Goal: Check status: Check status

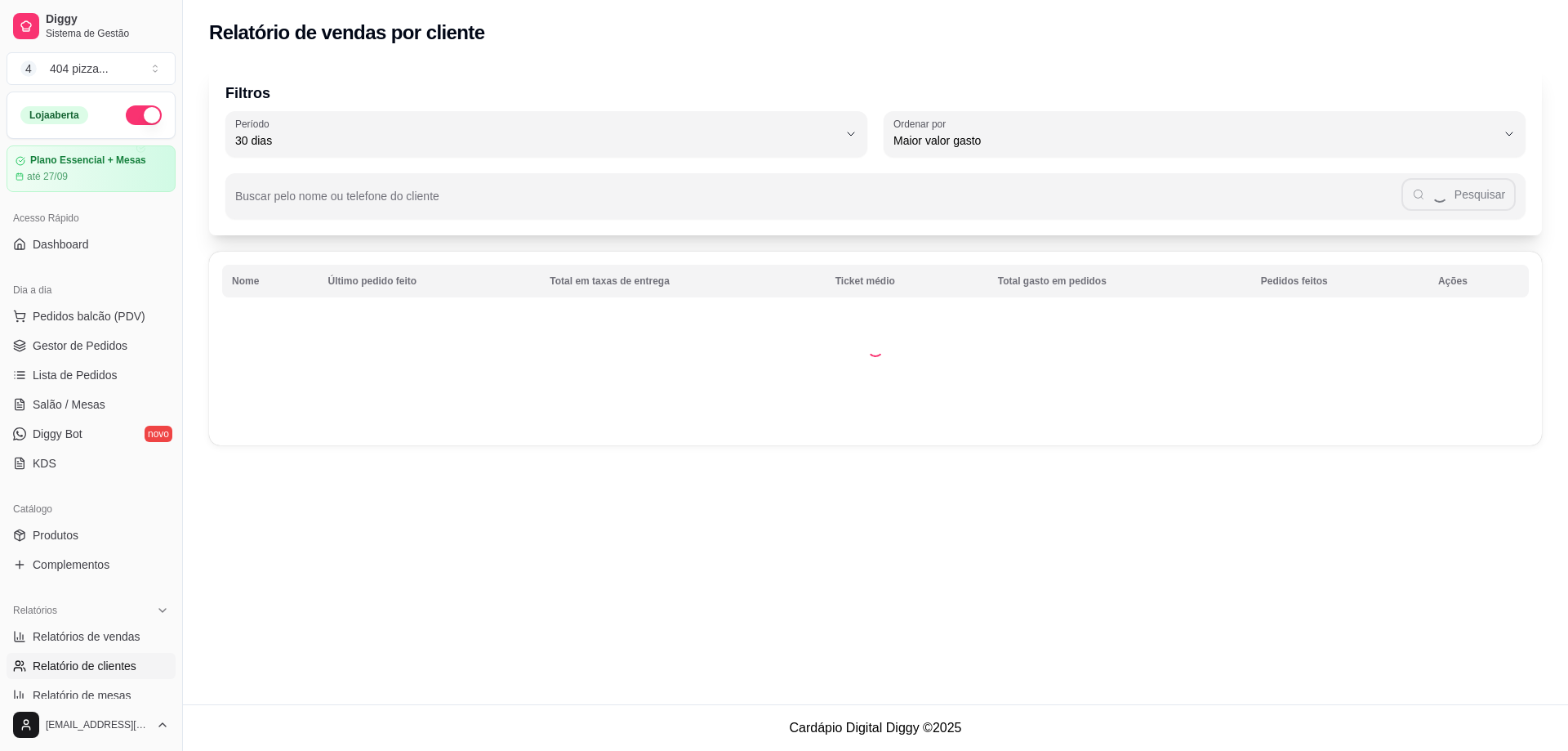
select select "30"
select select "HIGHEST_TOTAL_SPENT_WITH_ORDERS"
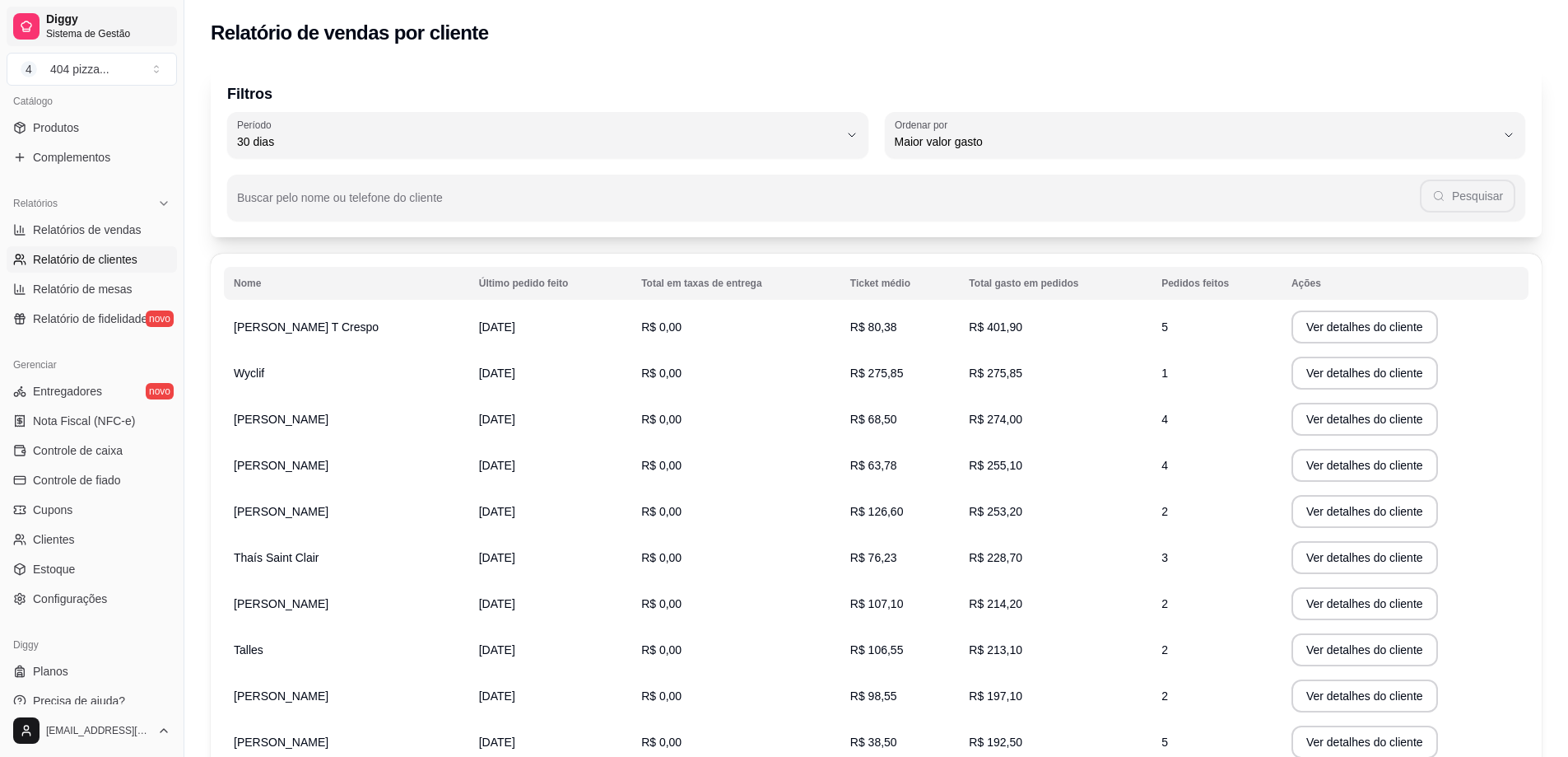
click at [64, 24] on span "Diggy" at bounding box center [107, 20] width 125 height 15
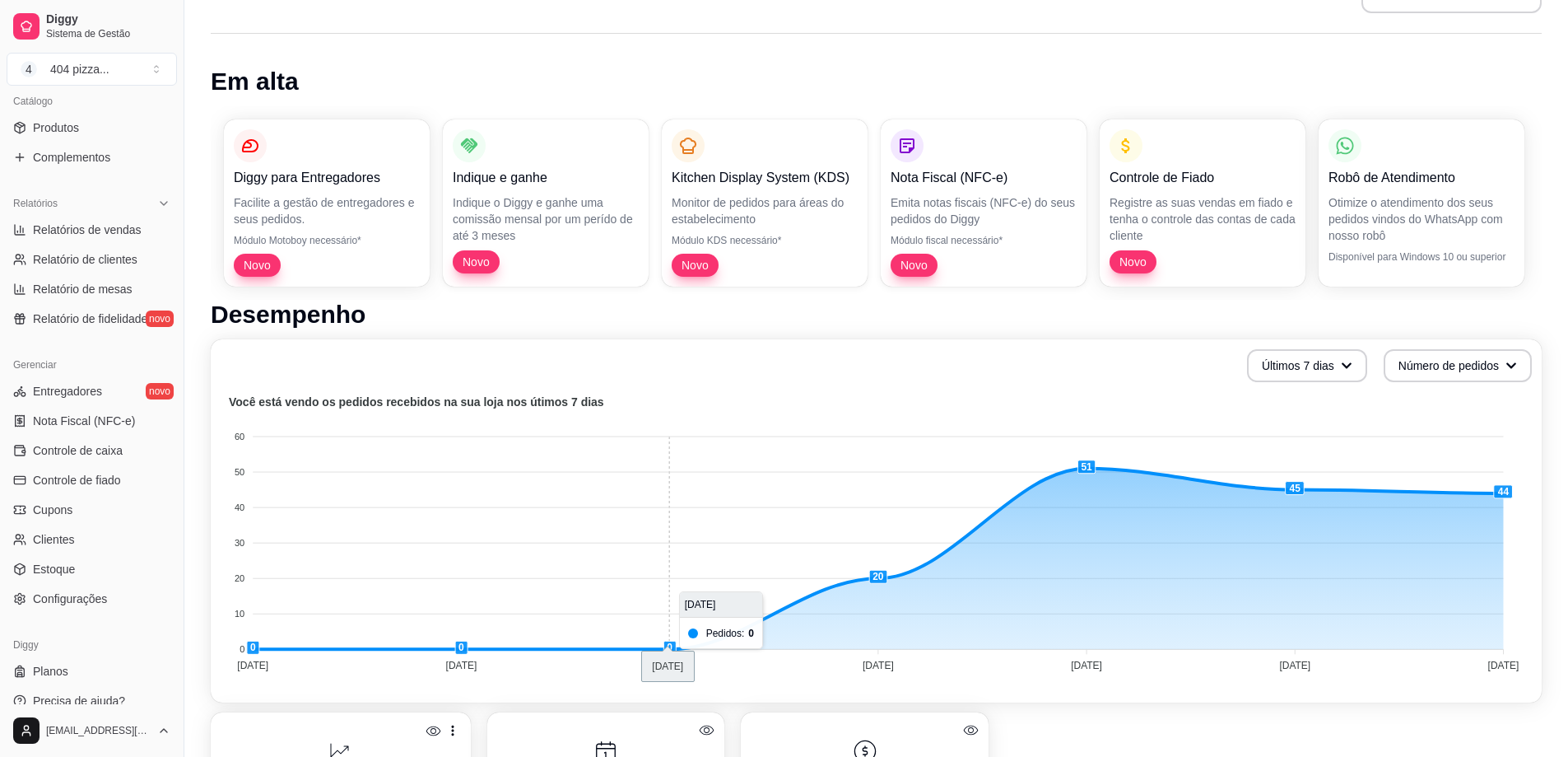
scroll to position [38, 0]
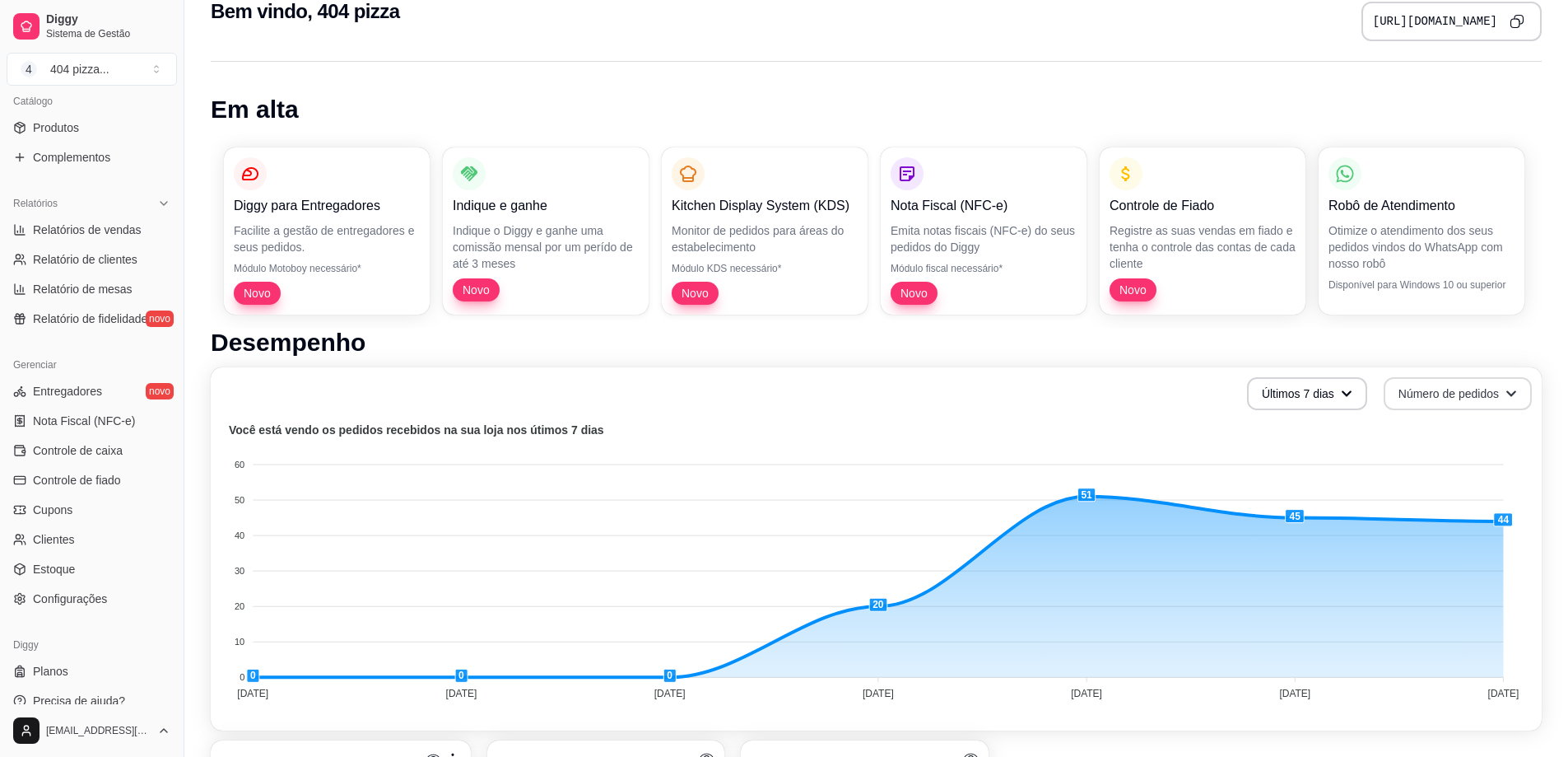
click at [1478, 402] on button "Número de pedidos" at bounding box center [1458, 394] width 148 height 33
click at [1418, 469] on span "Total em reais de pedidos" at bounding box center [1457, 461] width 138 height 16
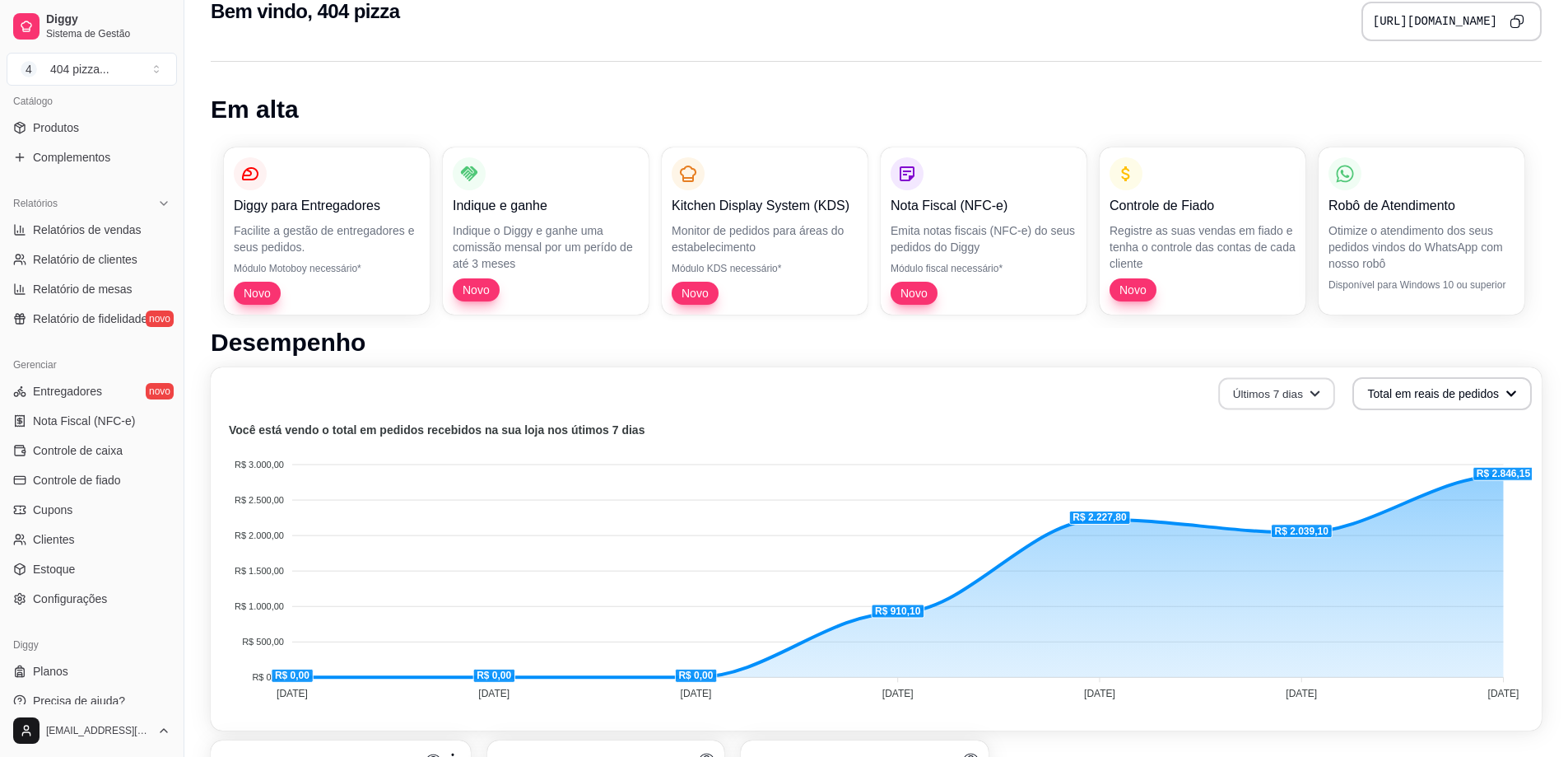
click at [1244, 394] on button "Últimos 7 dias" at bounding box center [1276, 394] width 117 height 32
click at [1245, 483] on span "Últimos 30 dias" at bounding box center [1277, 490] width 138 height 16
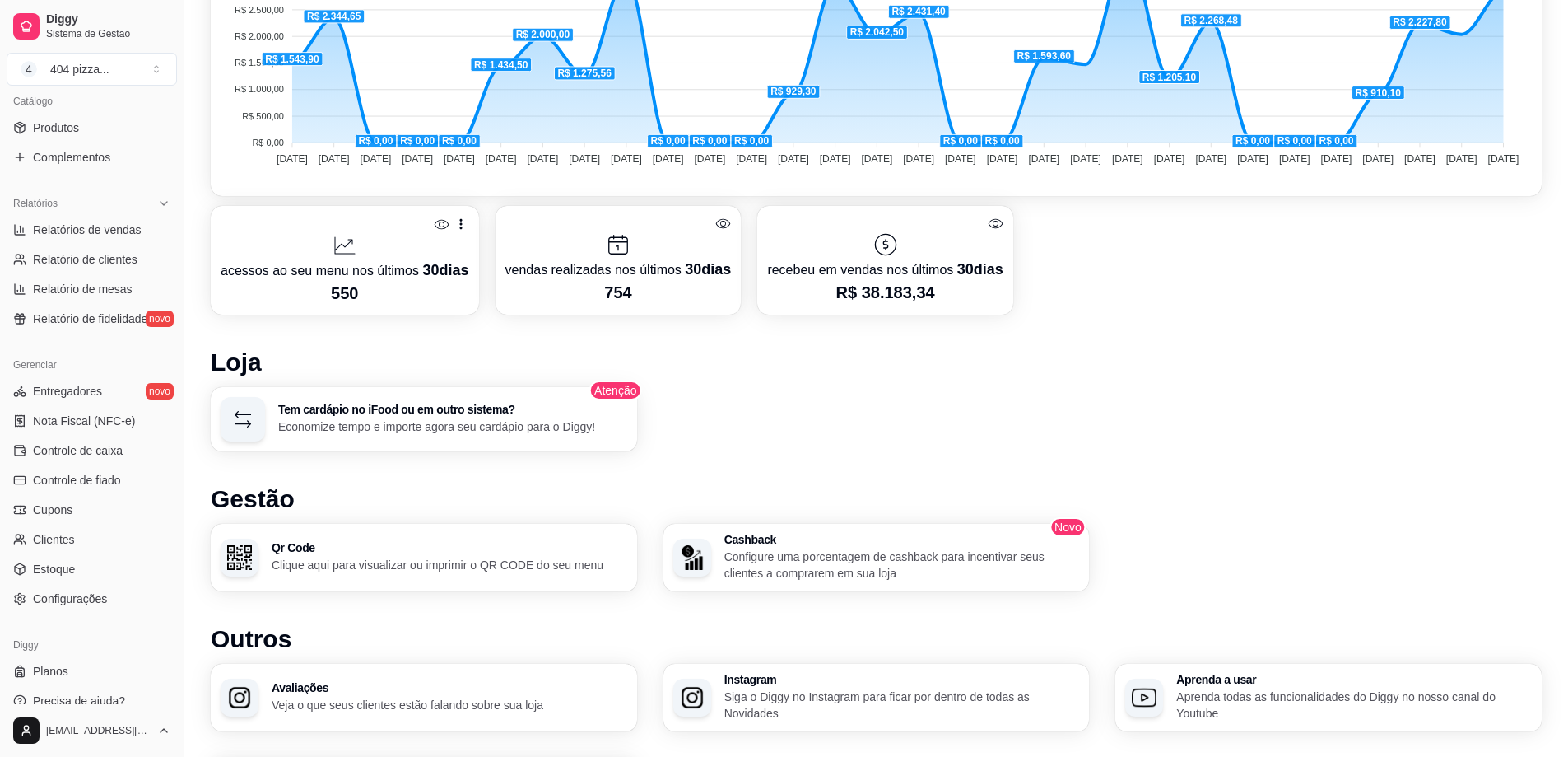
scroll to position [614, 0]
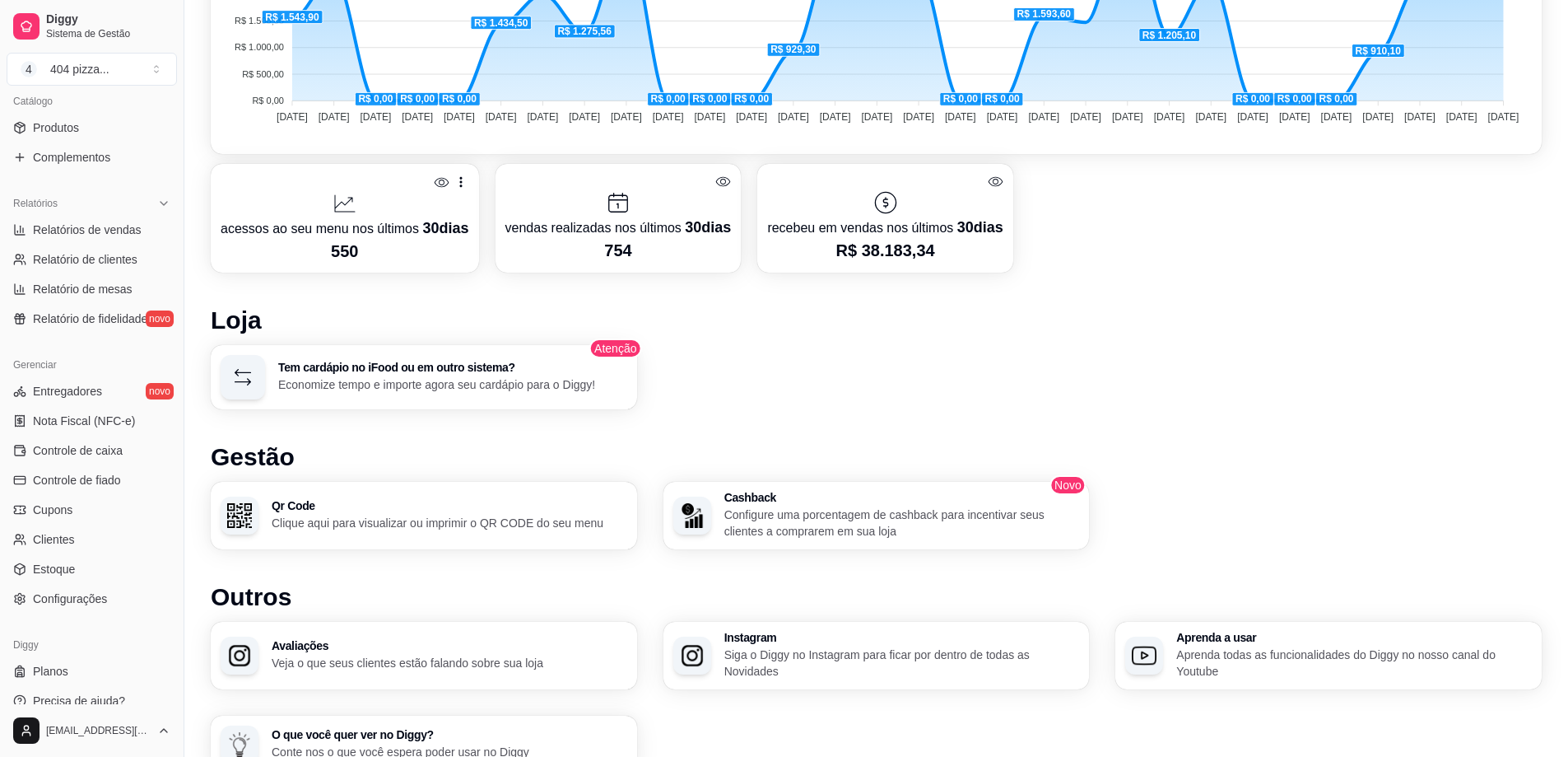
drag, startPoint x: 648, startPoint y: 638, endPoint x: 460, endPoint y: 450, distance: 265.9
click at [460, 450] on h1 "Gestão" at bounding box center [877, 456] width 1331 height 29
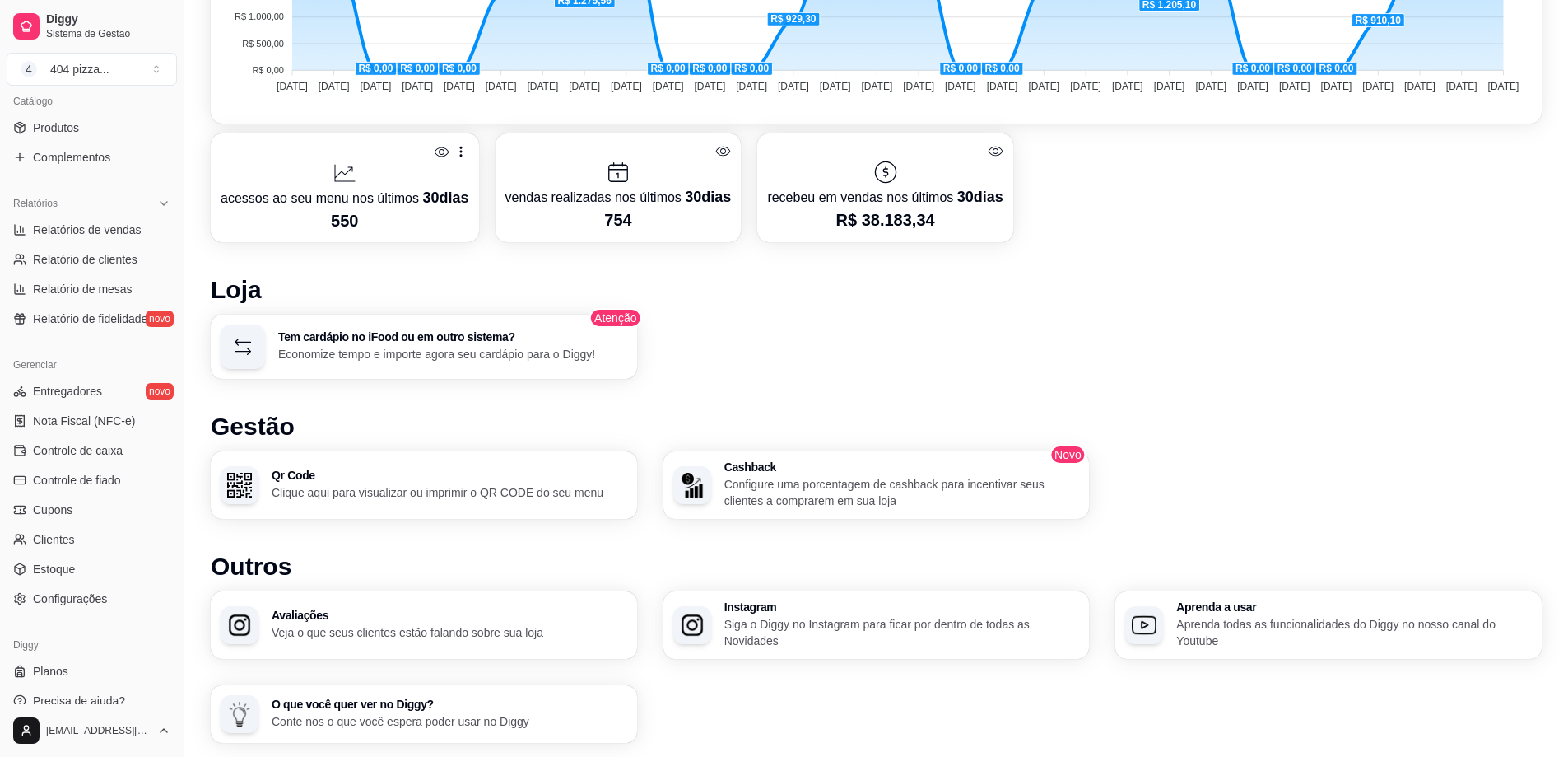
scroll to position [697, 0]
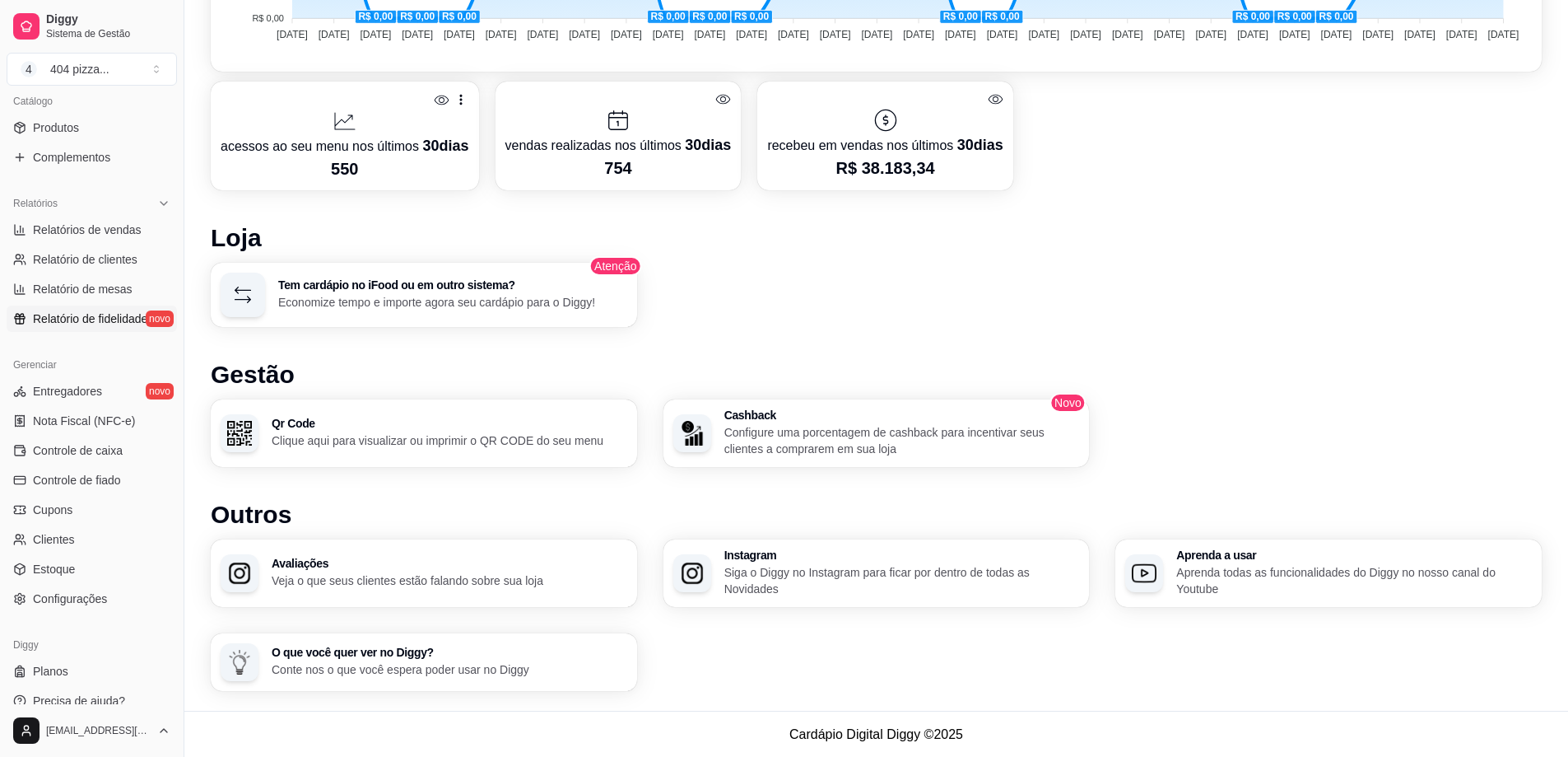
click at [94, 328] on link "Relatório de fidelidade novo" at bounding box center [91, 319] width 170 height 27
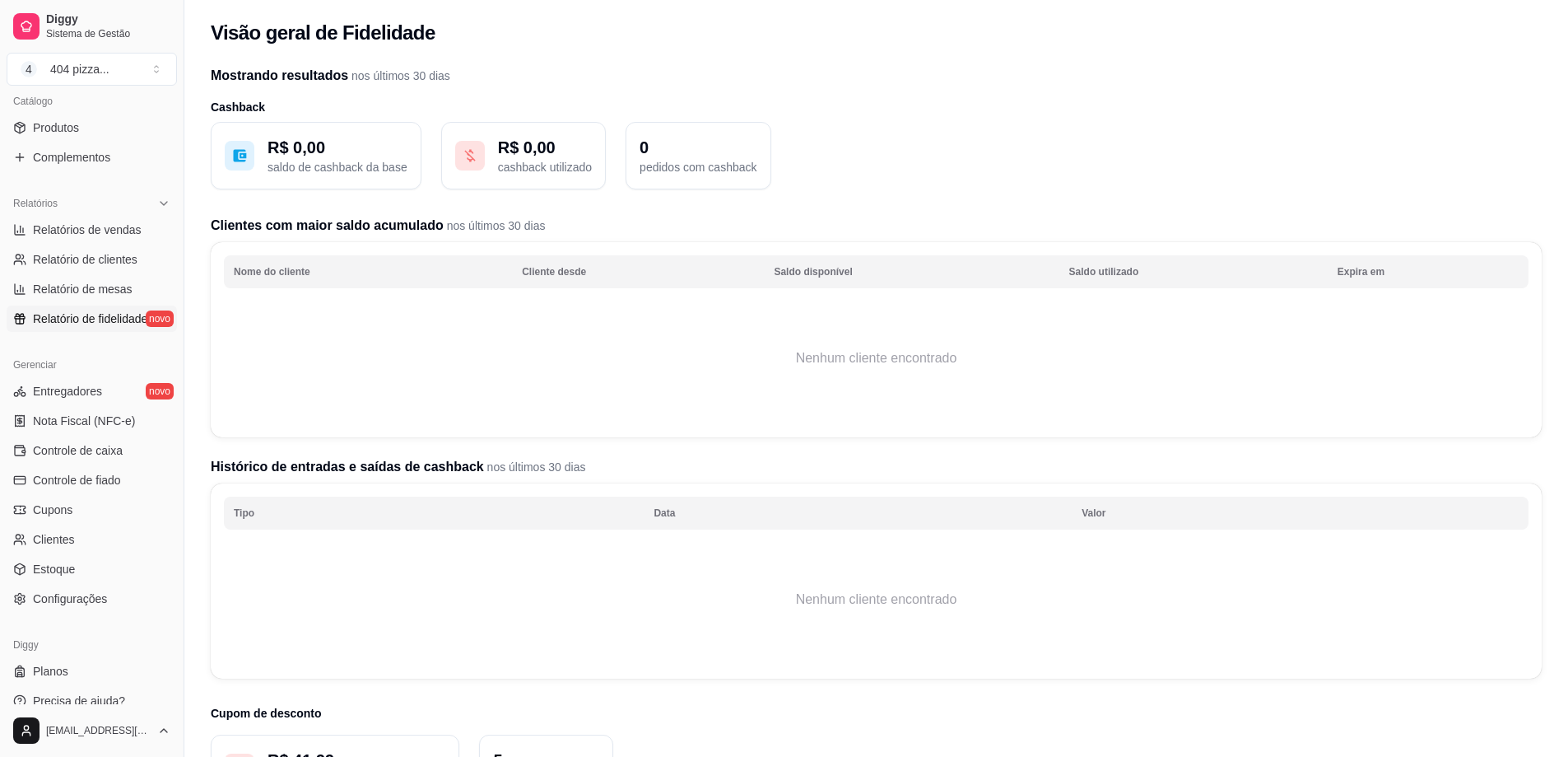
click at [90, 315] on span "Relatório de fidelidade" at bounding box center [90, 318] width 114 height 16
click at [95, 322] on span "Relatório de fidelidade" at bounding box center [90, 318] width 114 height 16
click at [91, 293] on span "Relatório de mesas" at bounding box center [83, 288] width 100 height 16
select select "TOTAL_OF_ORDERS"
select select "7"
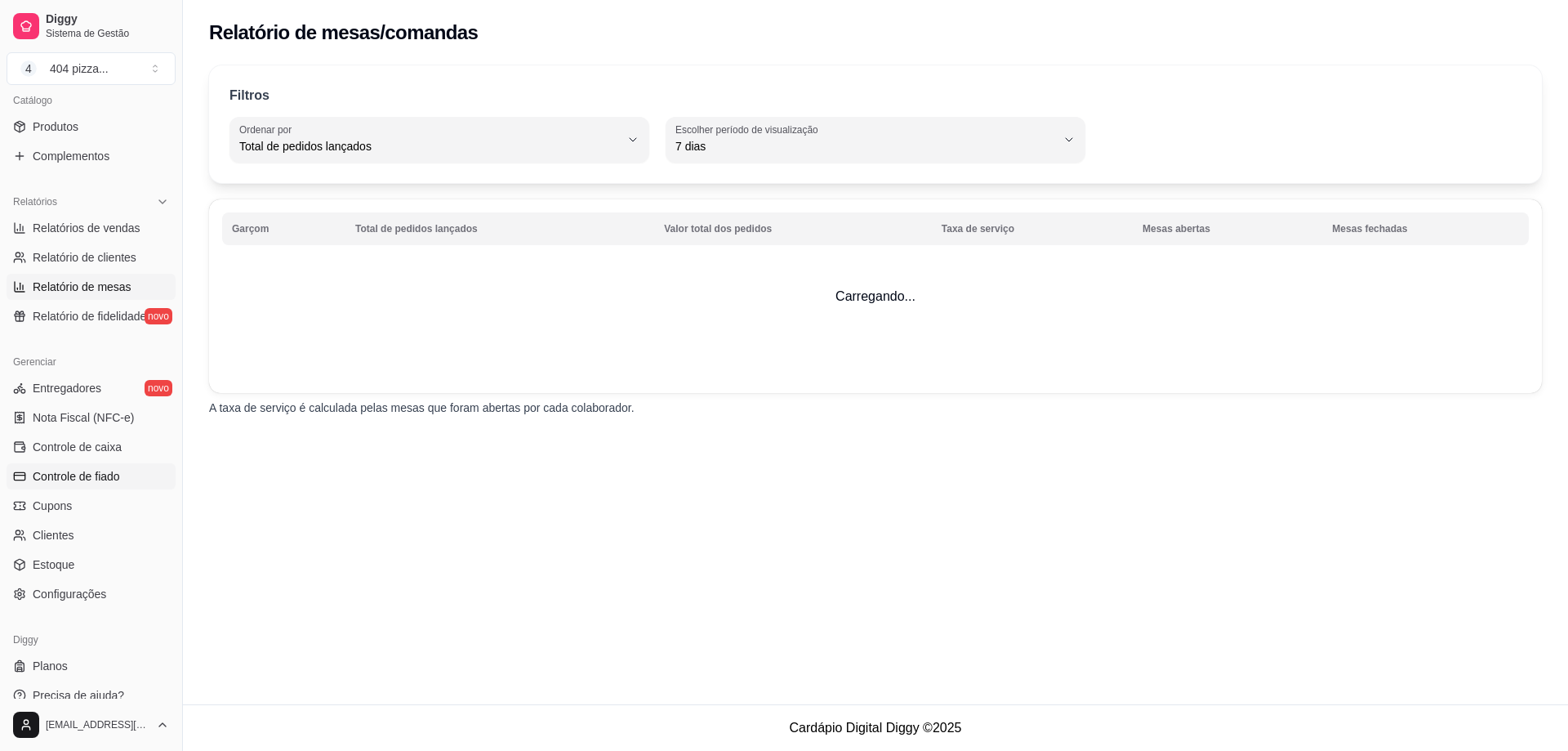
click at [56, 481] on span "Controle de fiado" at bounding box center [76, 476] width 88 height 16
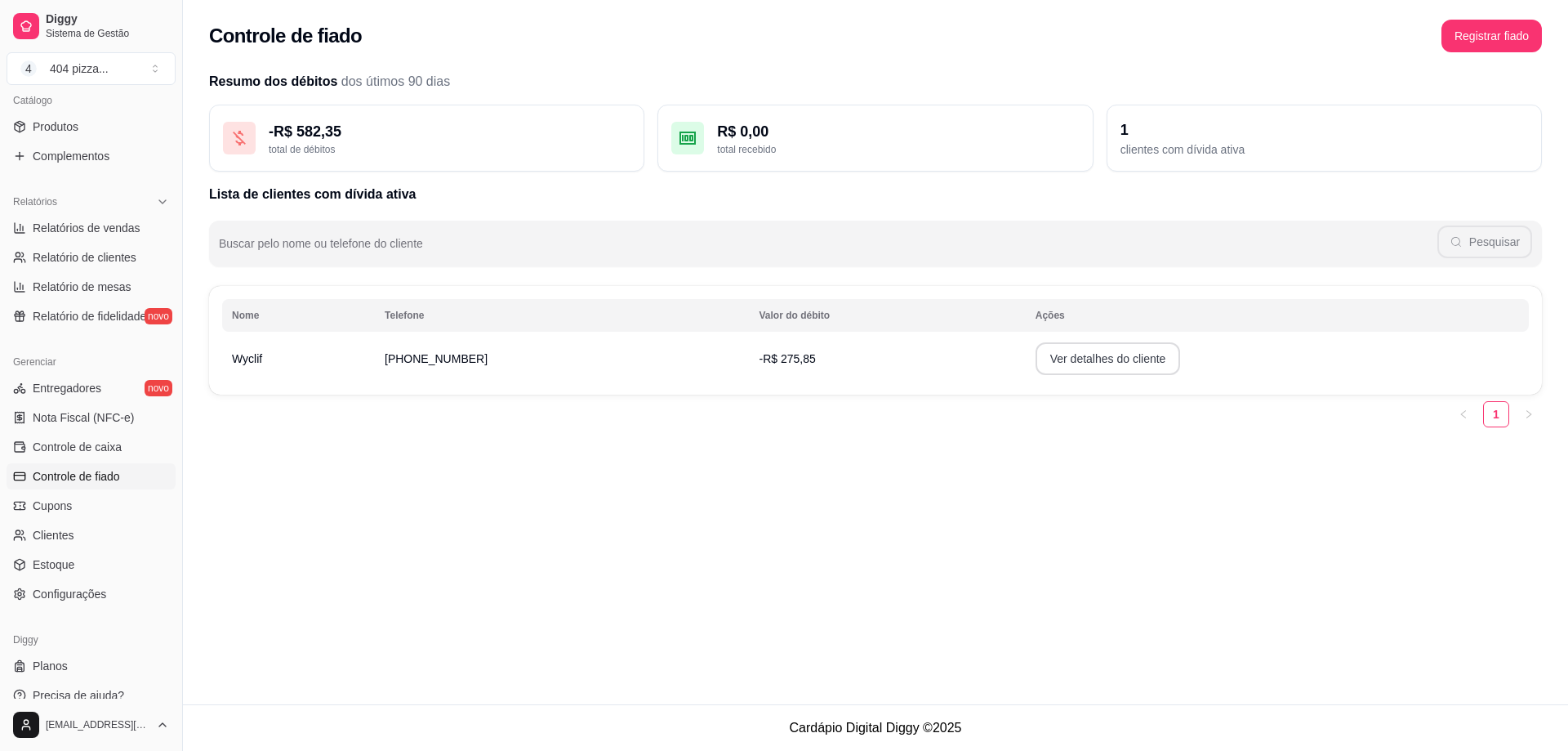
click at [1068, 359] on button "Ver detalhes do cliente" at bounding box center [1109, 359] width 145 height 33
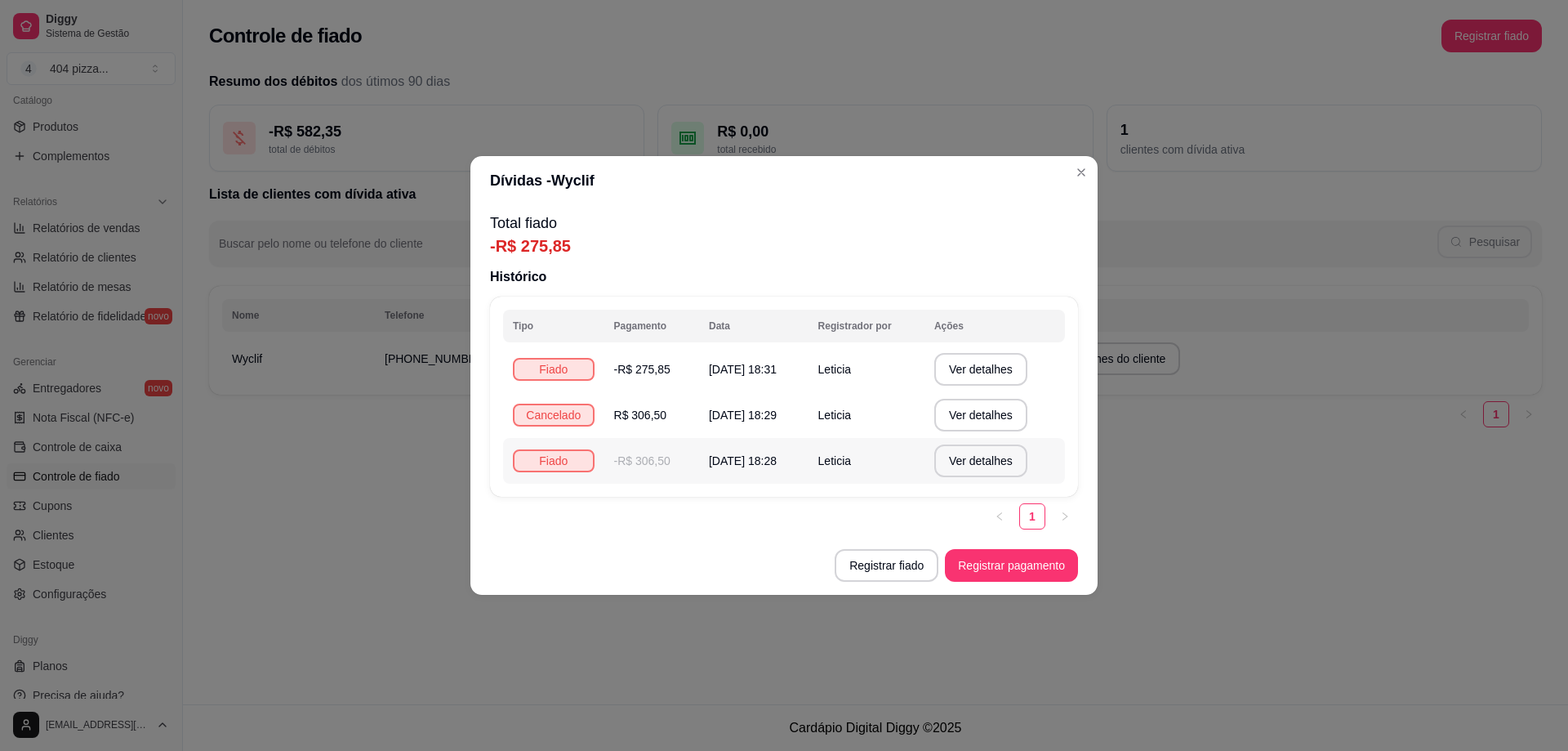
click at [709, 458] on span "[DATE] 18:28" at bounding box center [743, 460] width 68 height 13
click at [990, 461] on button "Ver detalhes" at bounding box center [980, 461] width 90 height 32
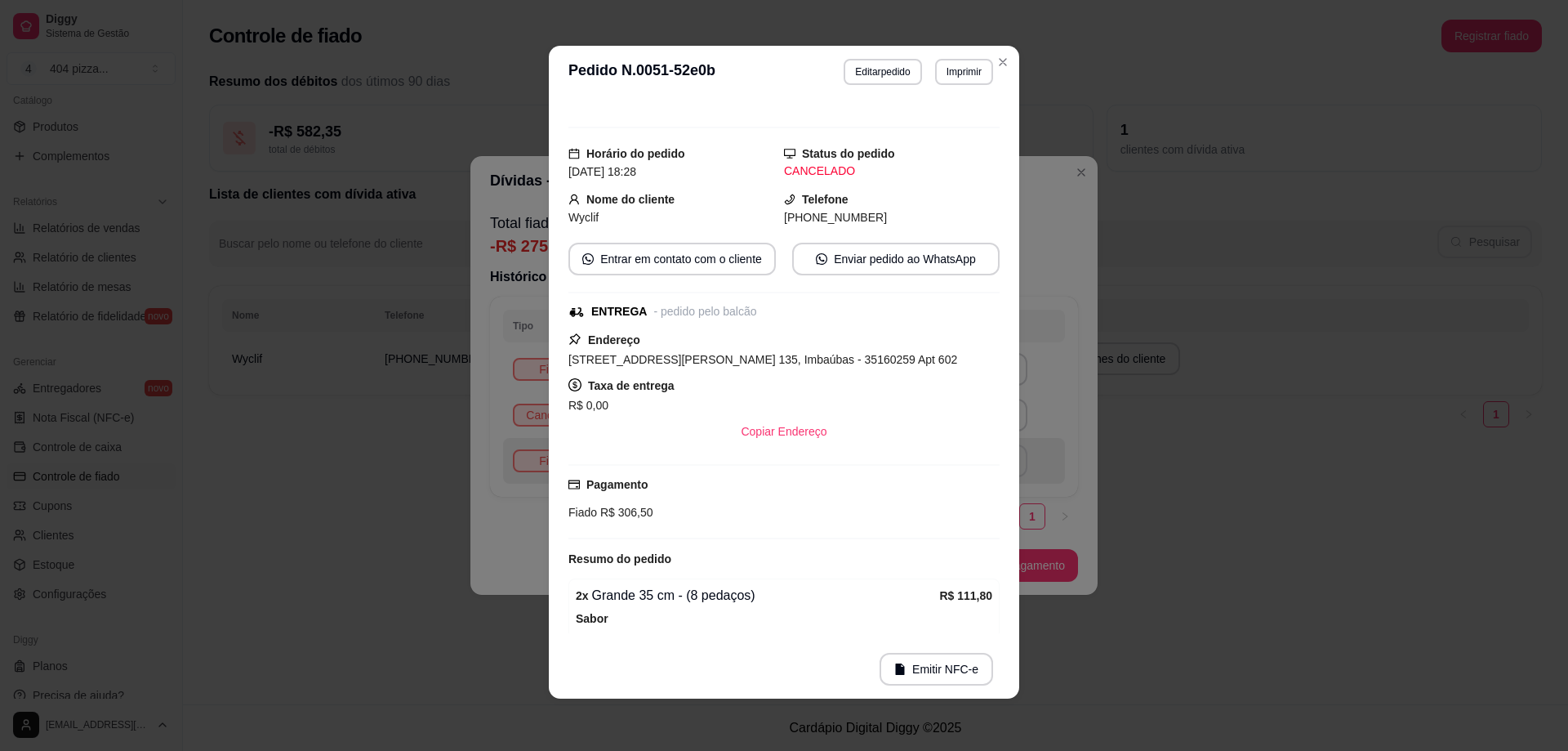
scroll to position [163, 0]
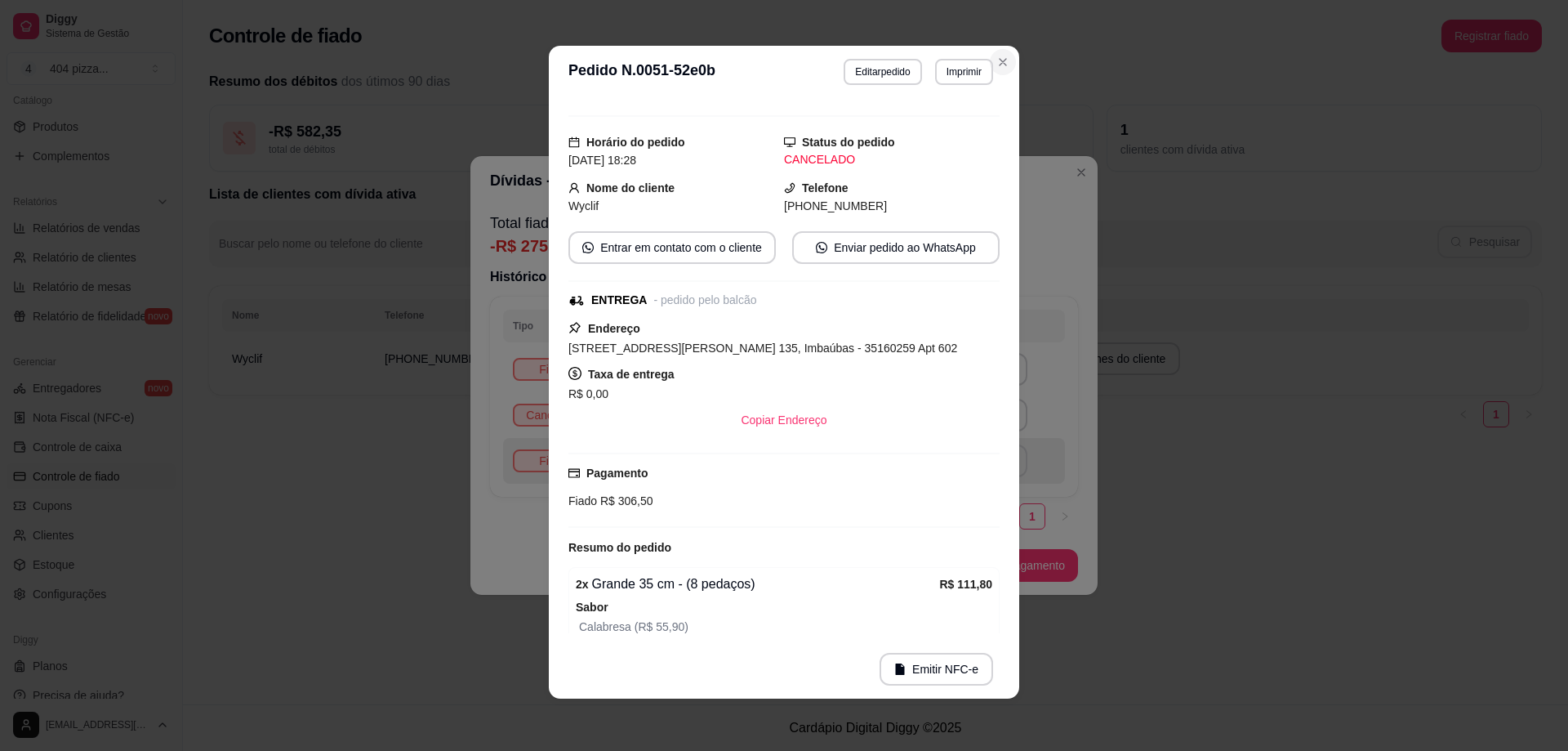
click at [1007, 62] on button "Close" at bounding box center [1003, 62] width 26 height 26
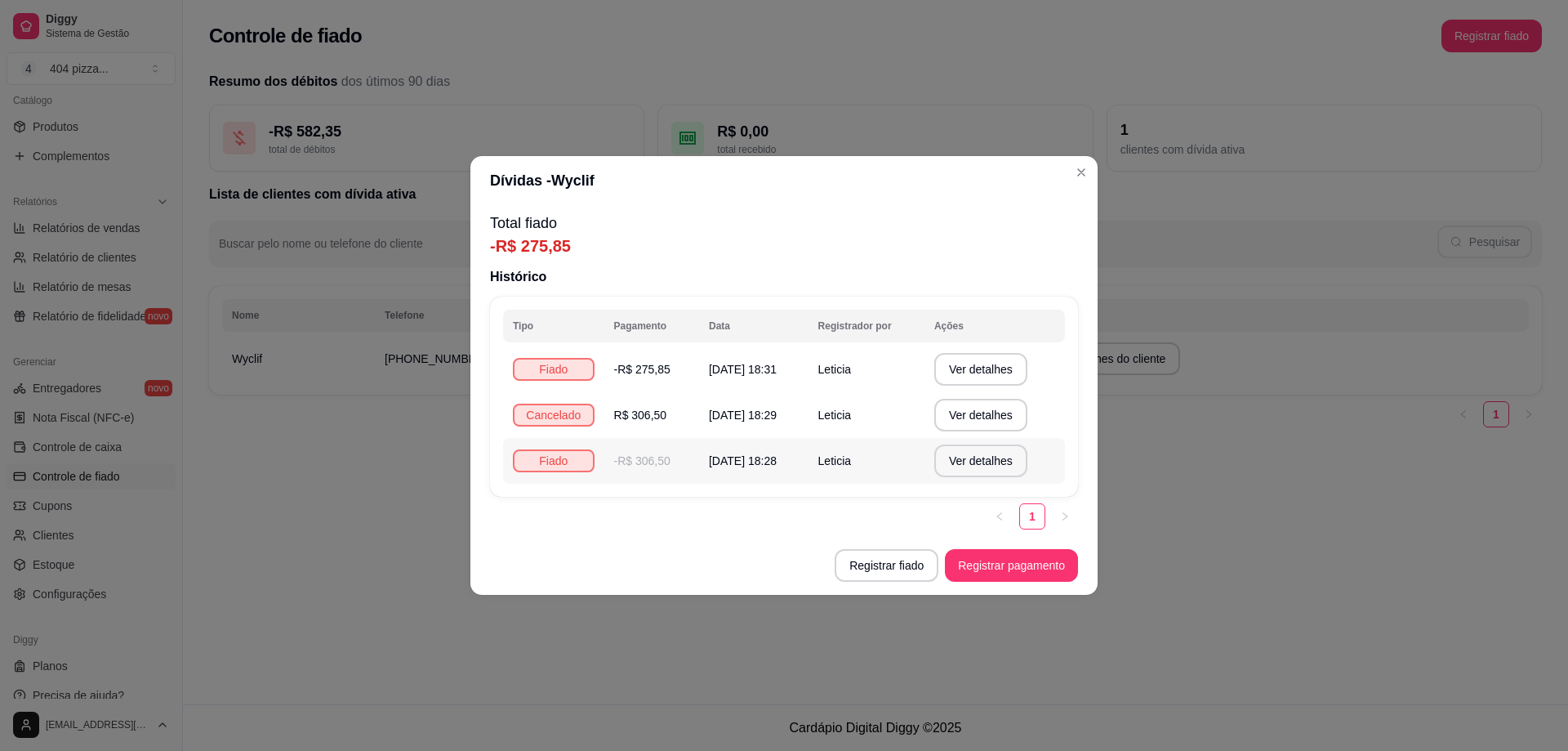
click at [658, 469] on td "-R$ 306,50" at bounding box center [652, 460] width 94 height 45
click at [959, 462] on button "Ver detalhes" at bounding box center [980, 461] width 90 height 32
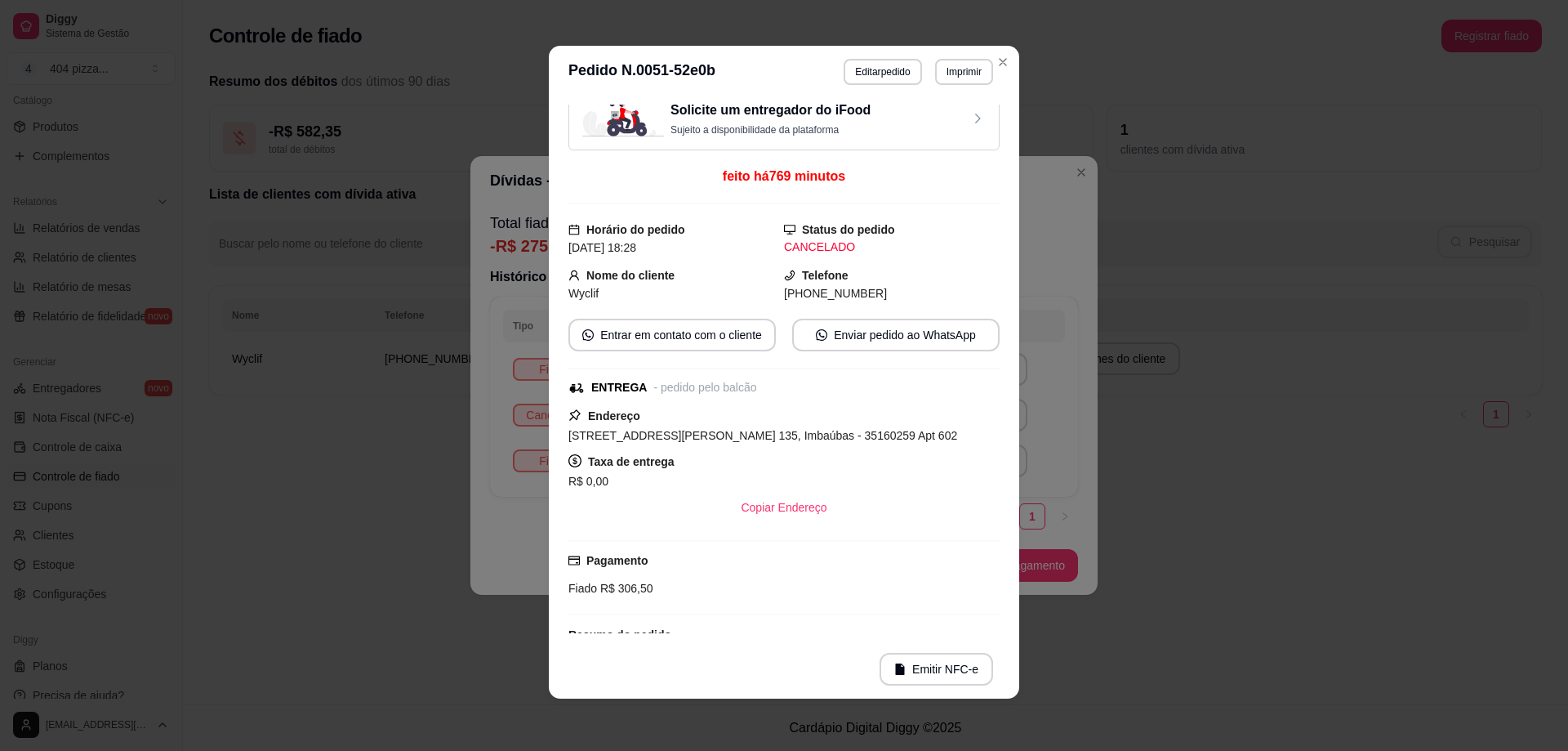
scroll to position [0, 0]
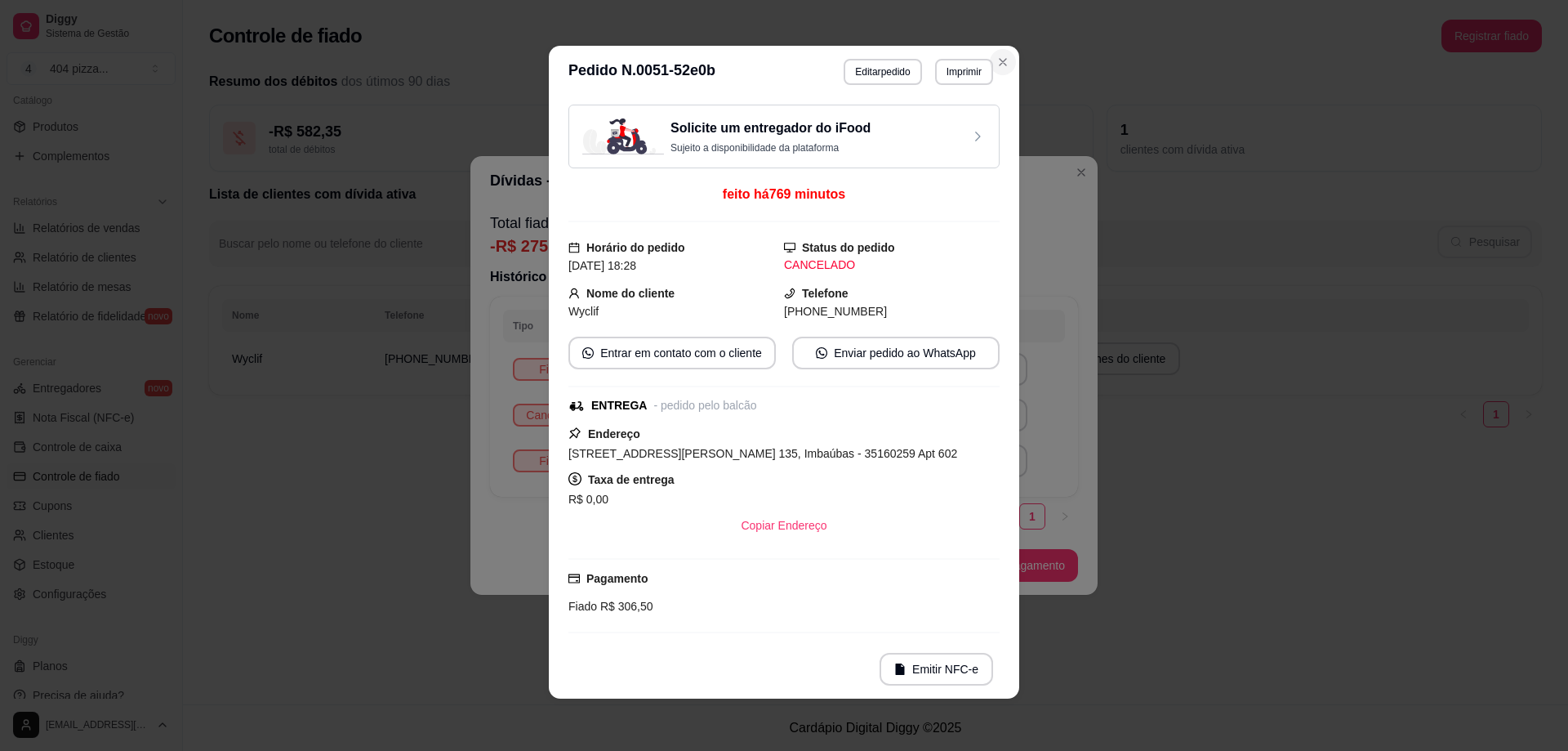
click at [998, 62] on icon "Close" at bounding box center [1003, 62] width 13 height 13
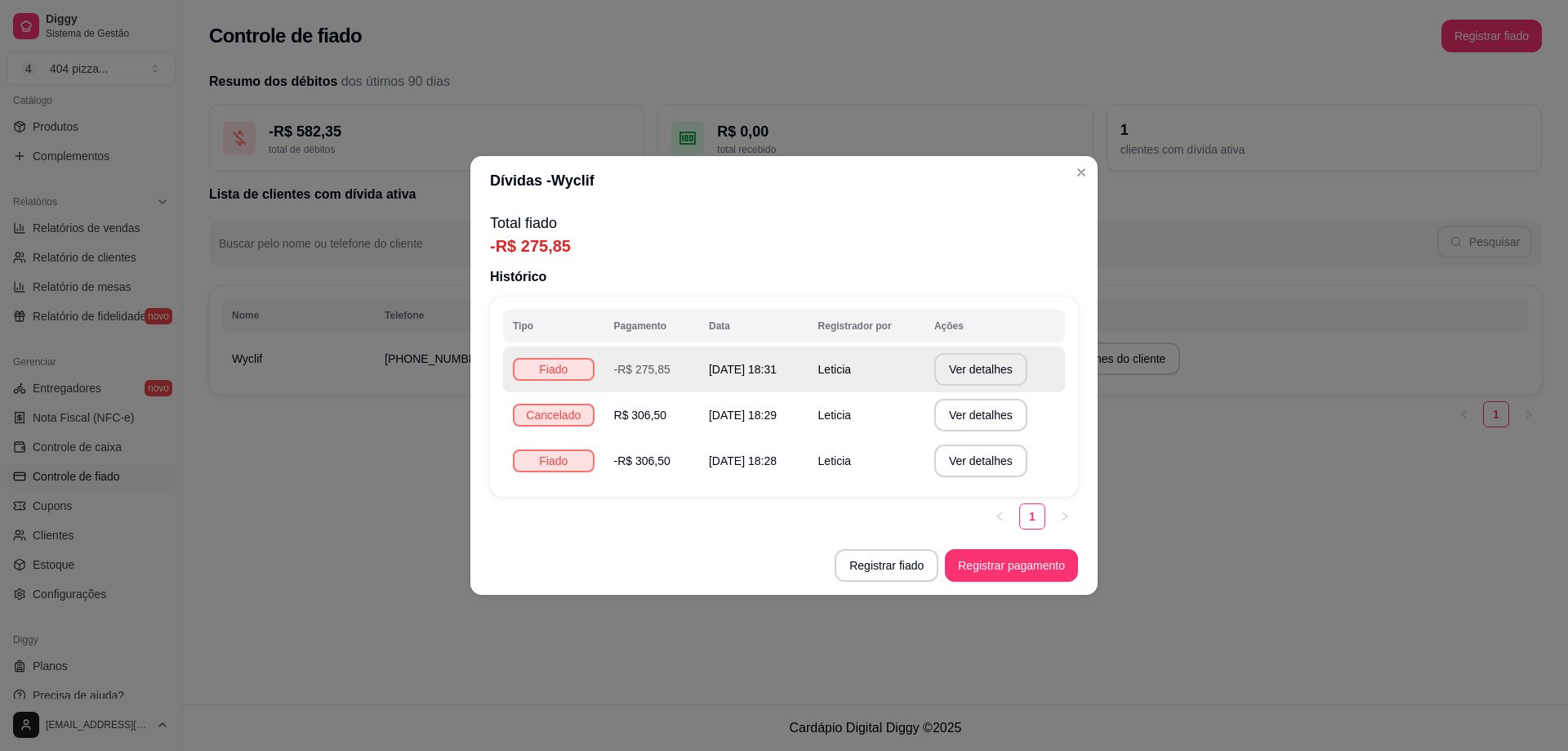
click at [656, 368] on td "-R$ 275,85" at bounding box center [652, 369] width 94 height 45
click at [983, 363] on button "Ver detalhes" at bounding box center [980, 370] width 90 height 32
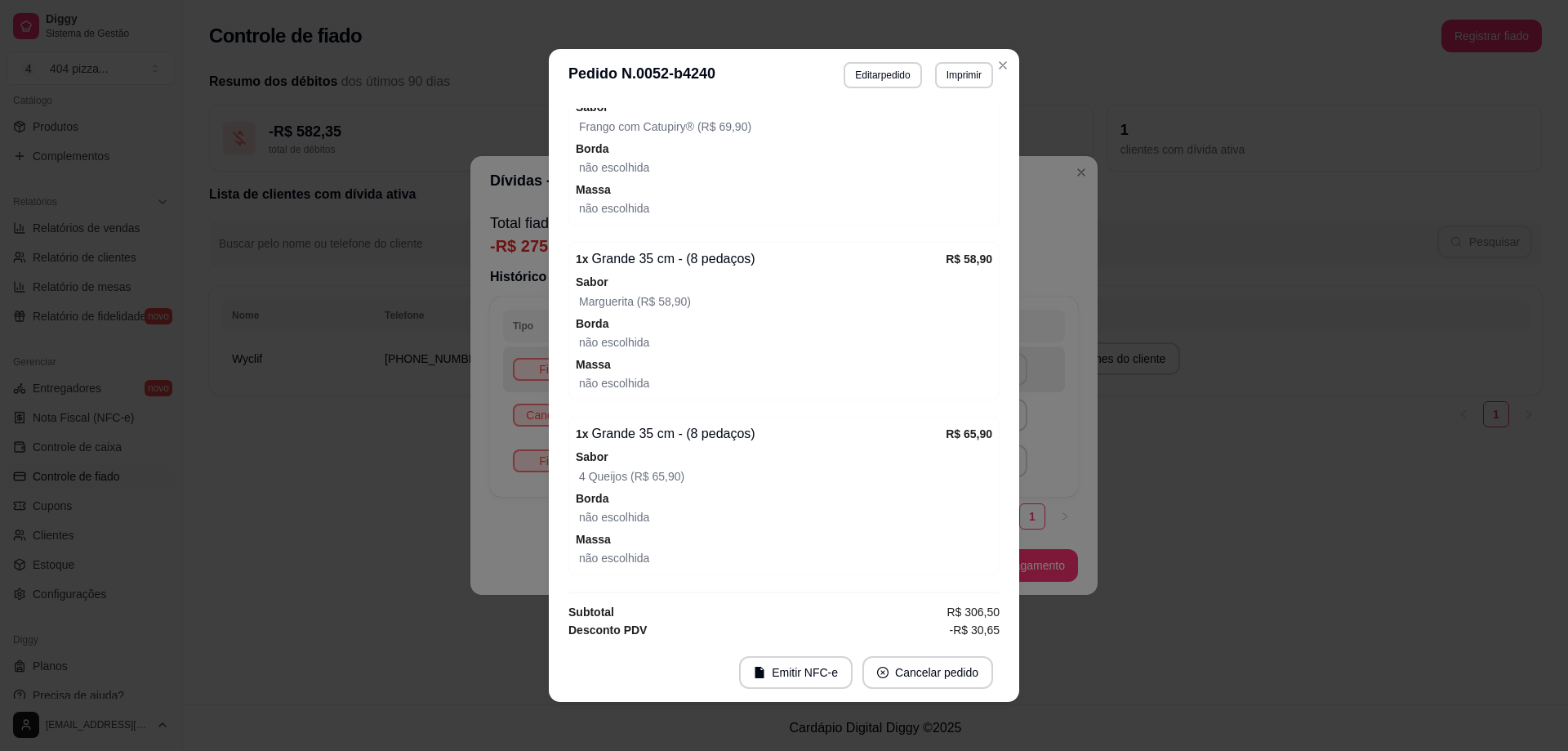
scroll to position [559, 0]
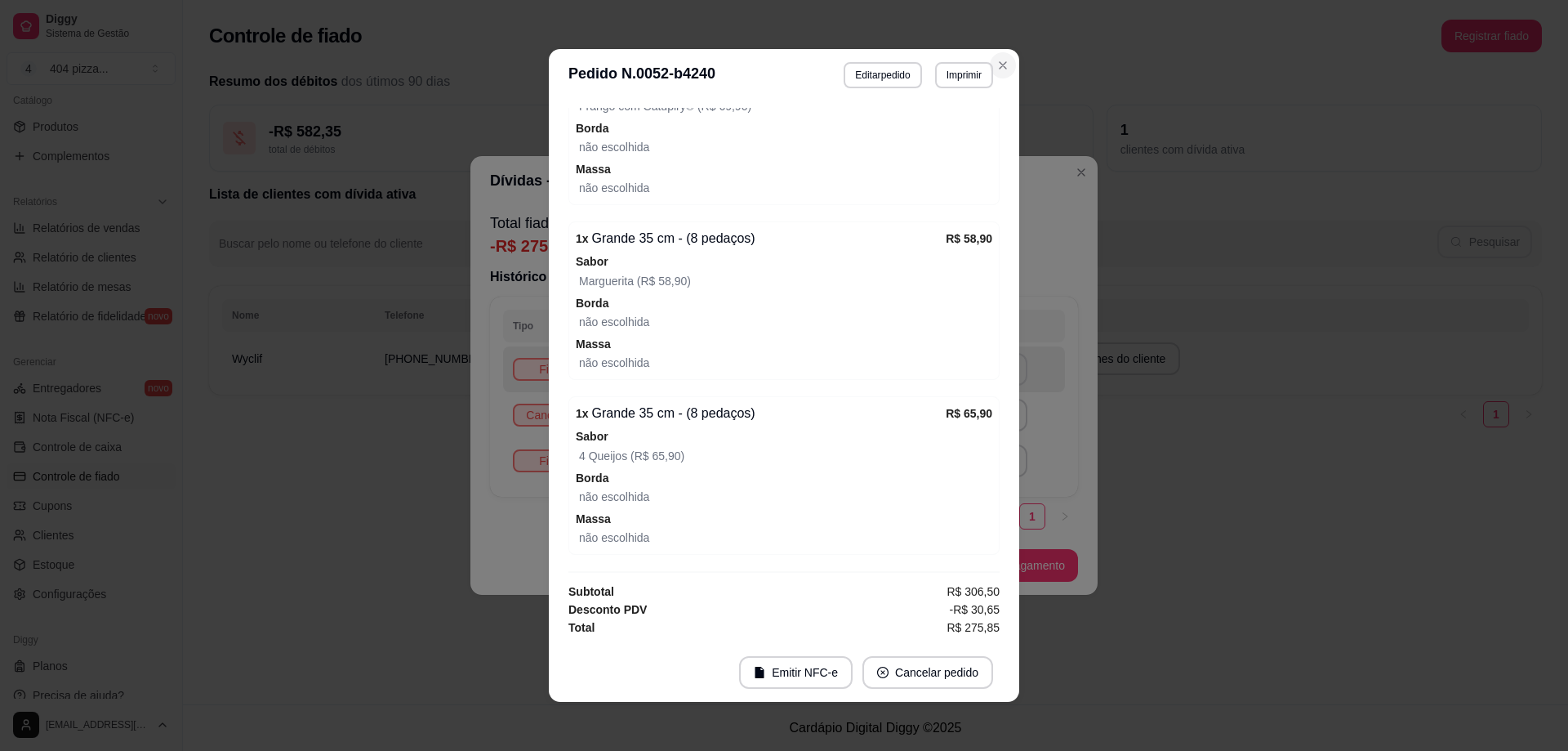
click at [1000, 64] on icon "Close" at bounding box center [1003, 65] width 7 height 7
